Goal: Obtain resource: Download file/media

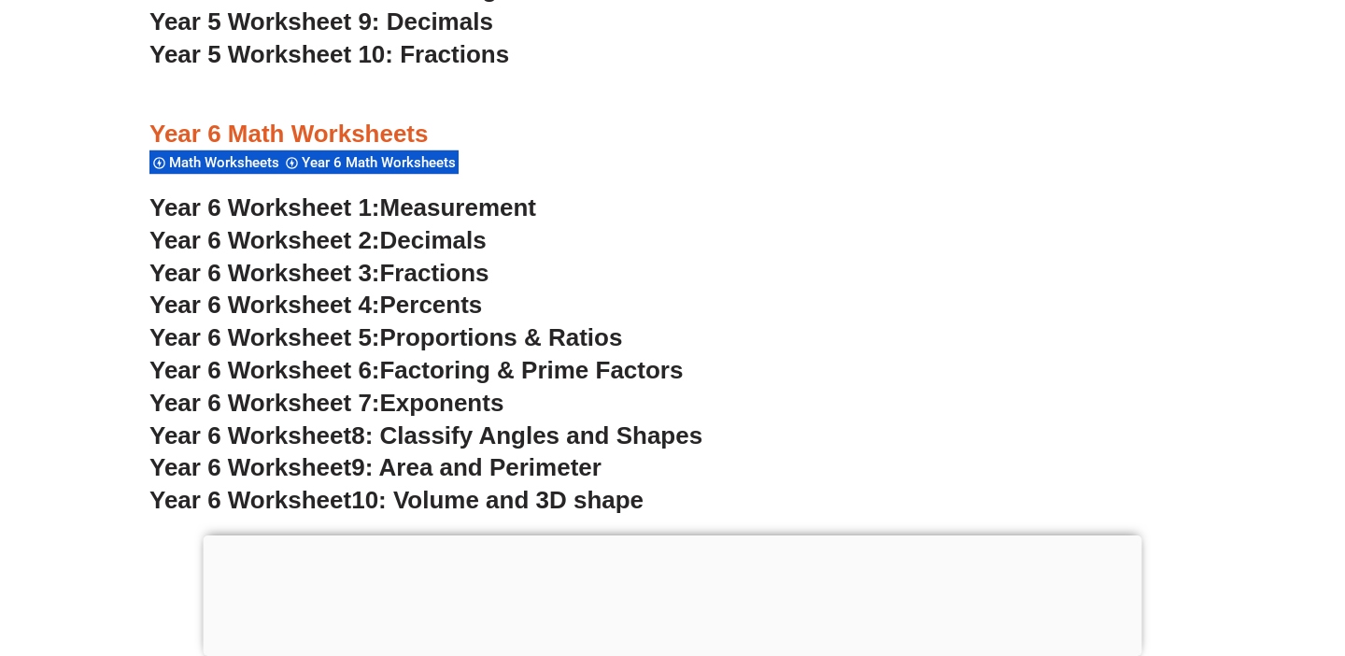
scroll to position [4206, 0]
click at [244, 159] on span "Math Worksheets" at bounding box center [227, 161] width 116 height 17
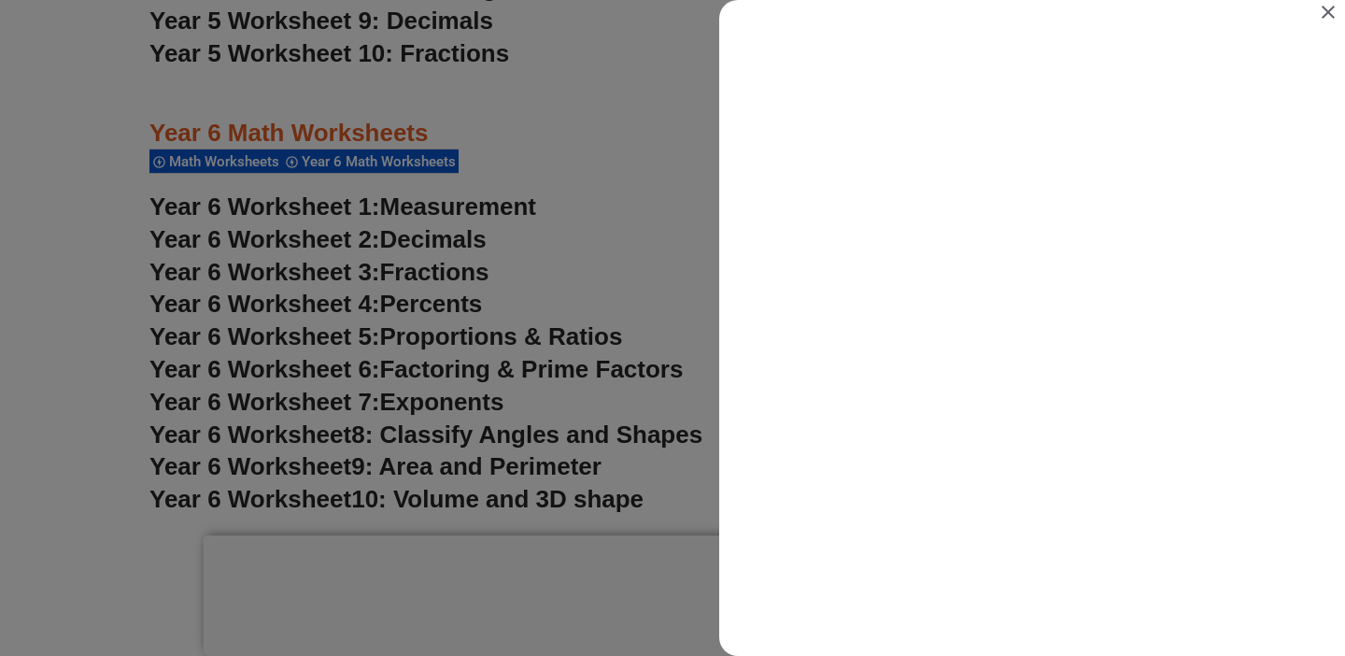
scroll to position [0, 0]
click at [1314, 21] on button "Close" at bounding box center [1328, 13] width 34 height 27
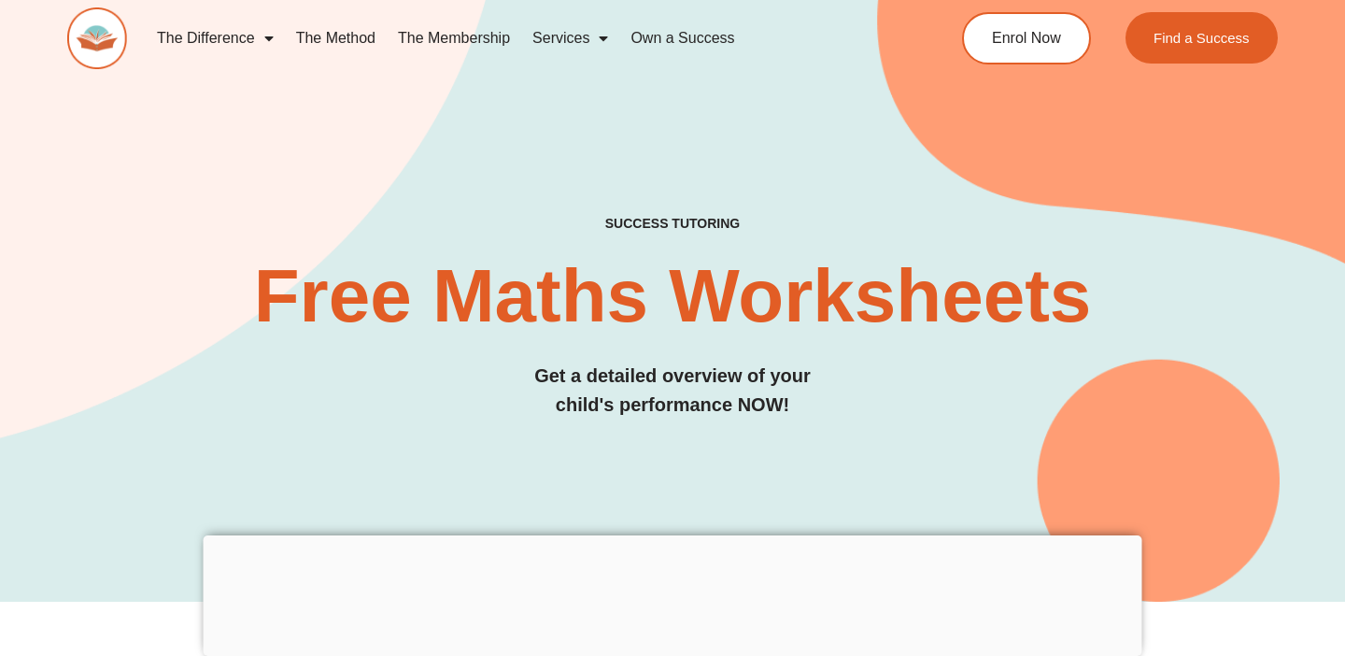
scroll to position [4206, 0]
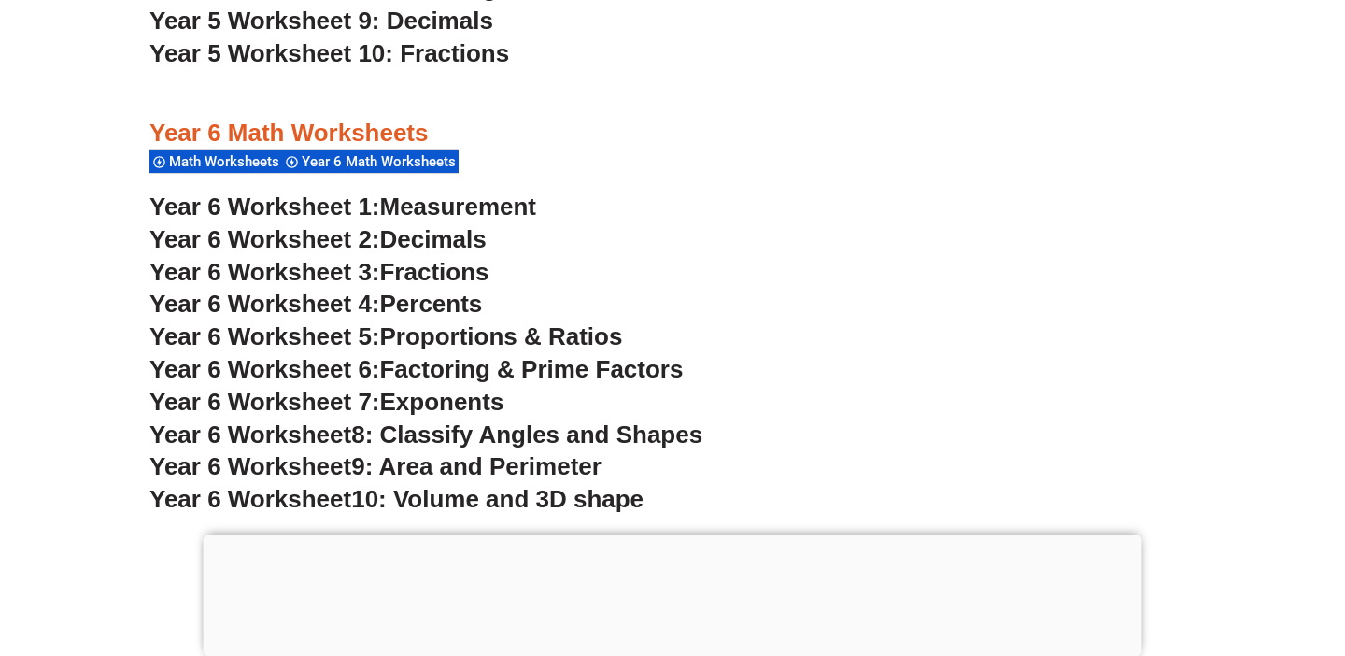
click at [204, 164] on span "Math Worksheets" at bounding box center [227, 161] width 116 height 17
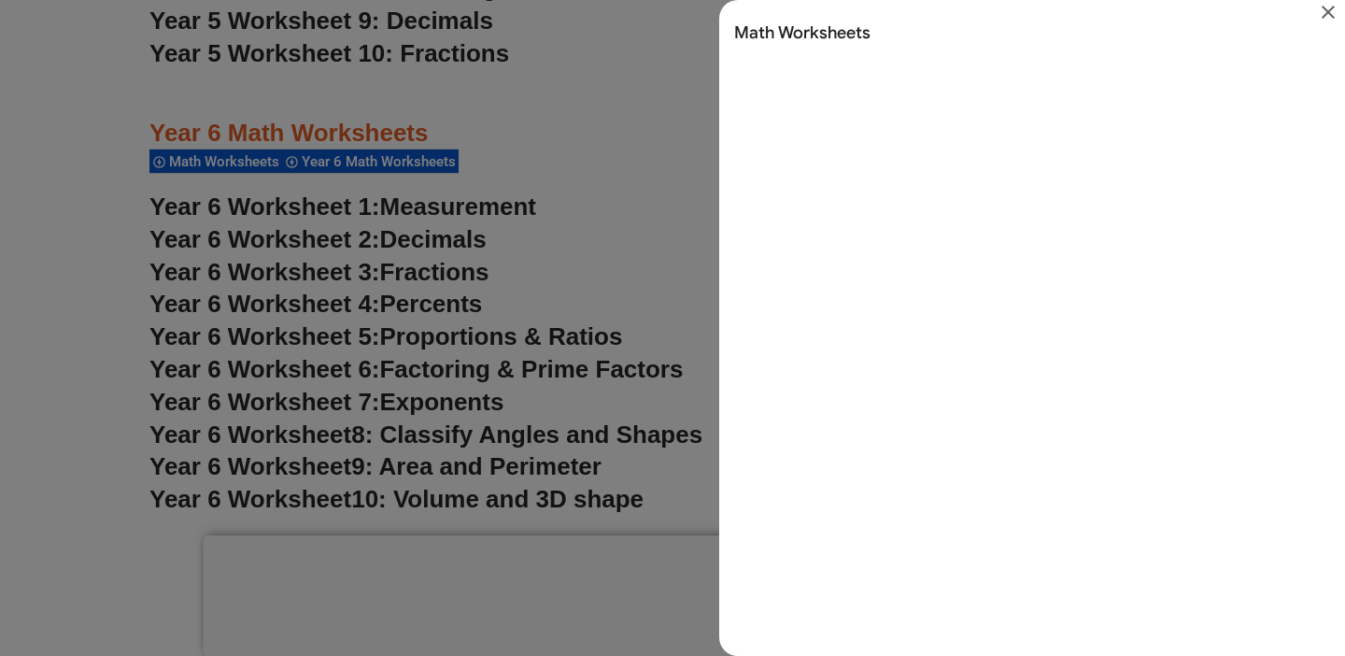
scroll to position [0, 0]
click at [397, 191] on div "Search results for Math Worksheets" at bounding box center [672, 328] width 1345 height 656
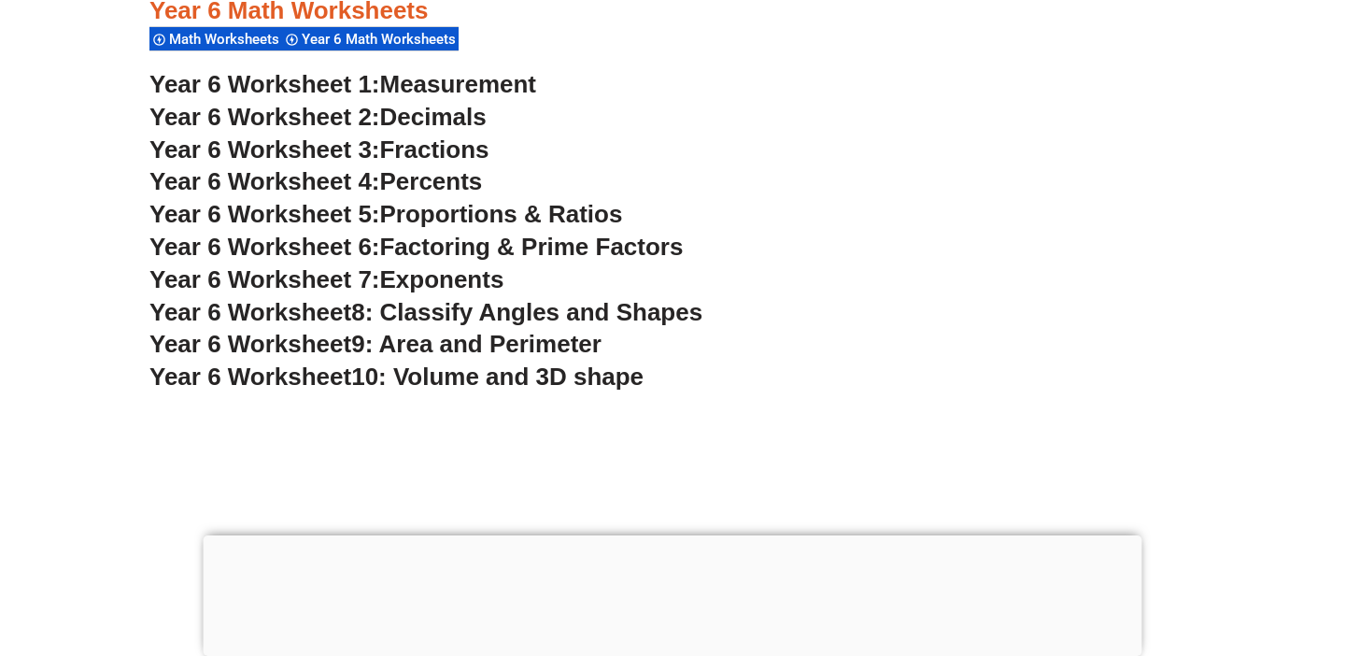
scroll to position [4354, 0]
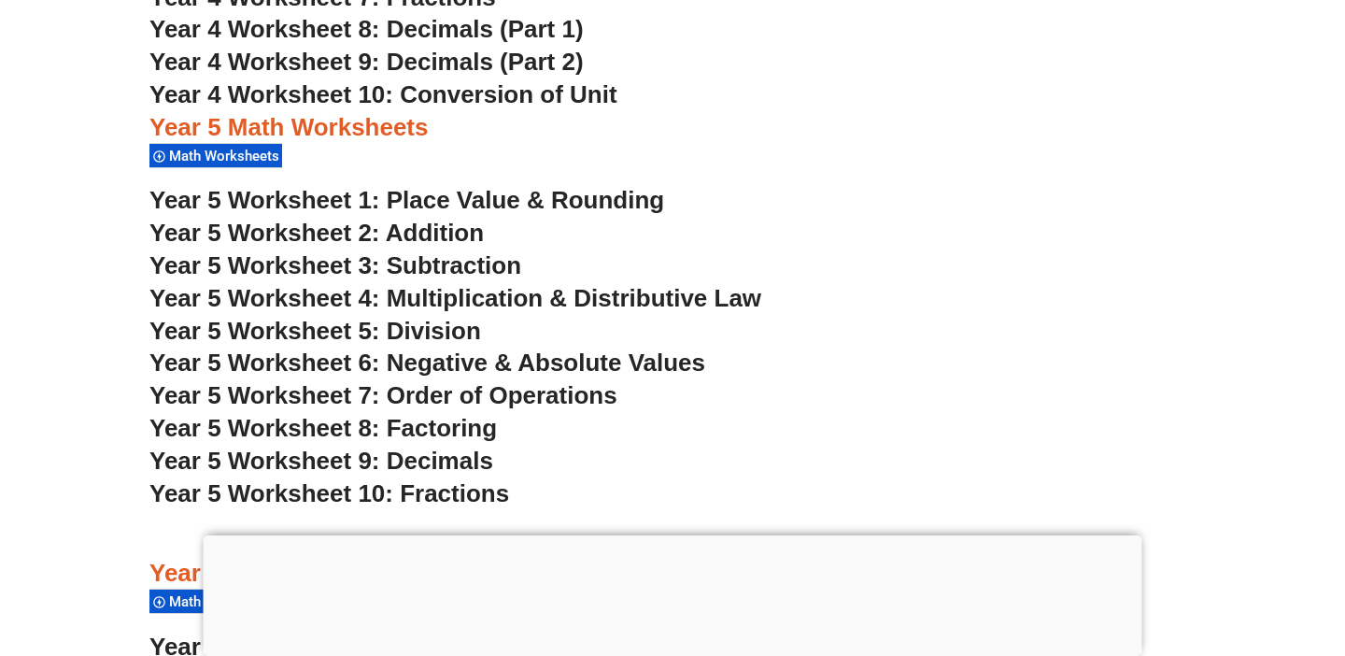
scroll to position [3772, 0]
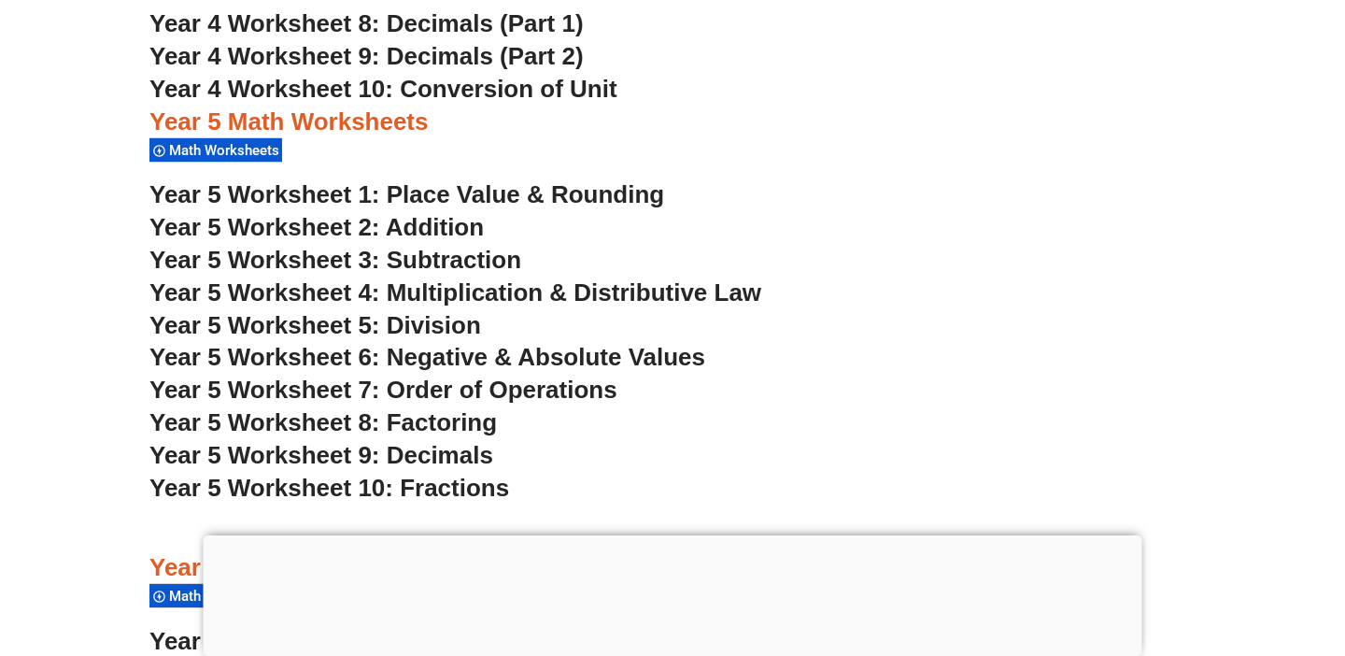
click at [488, 182] on span "Year 5 Worksheet 1: Place Value & Rounding" at bounding box center [406, 194] width 515 height 28
click at [411, 478] on span "Year 5 Worksheet 10: Fractions" at bounding box center [329, 488] width 360 height 28
